Goal: Navigation & Orientation: Find specific page/section

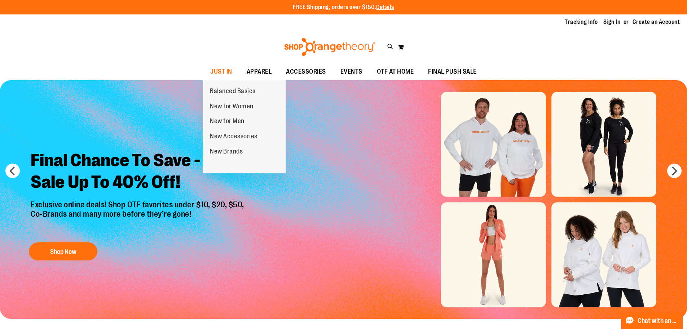
click at [239, 106] on span "New for Women" at bounding box center [232, 106] width 44 height 9
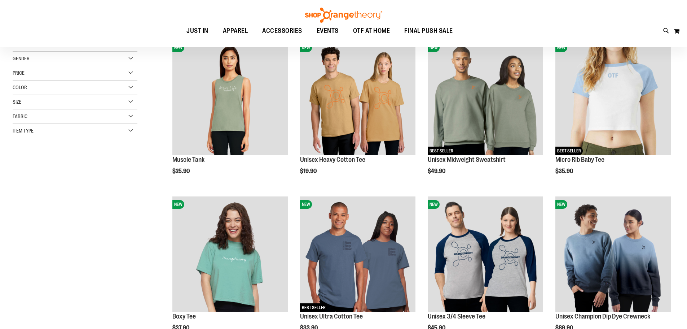
scroll to position [108, 0]
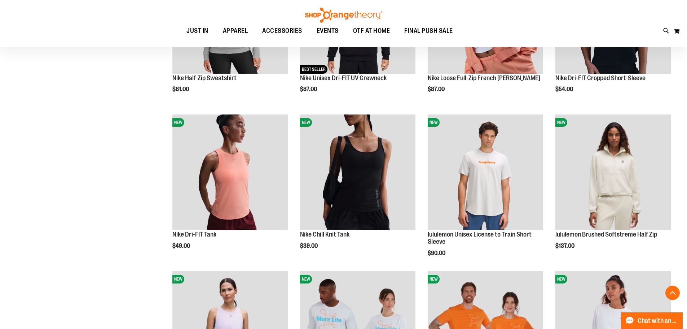
scroll to position [505, 0]
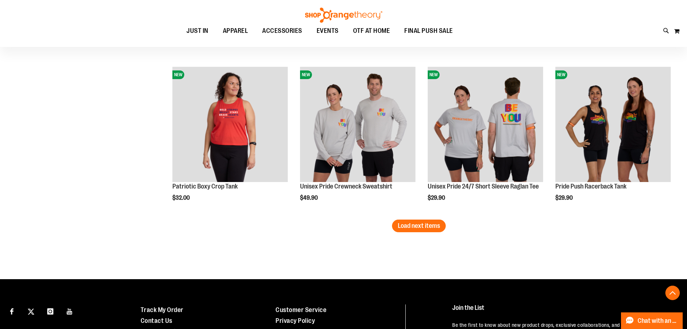
scroll to position [1406, 0]
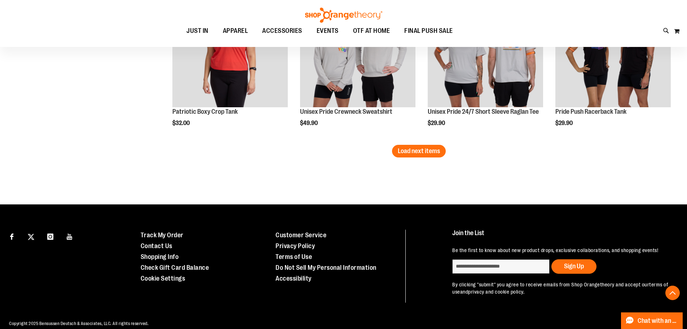
click at [413, 156] on button "Load next items" at bounding box center [419, 151] width 54 height 13
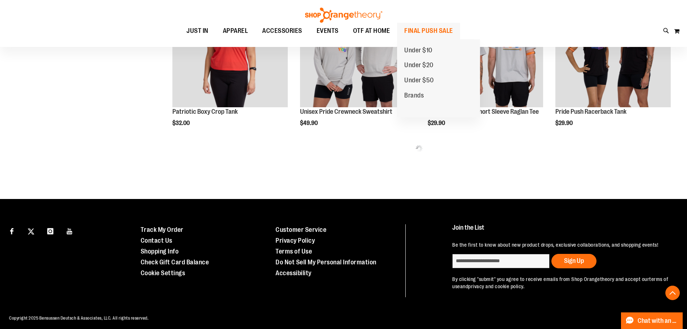
click at [438, 35] on span "FINAL PUSH SALE" at bounding box center [428, 31] width 49 height 16
